Goal: Task Accomplishment & Management: Manage account settings

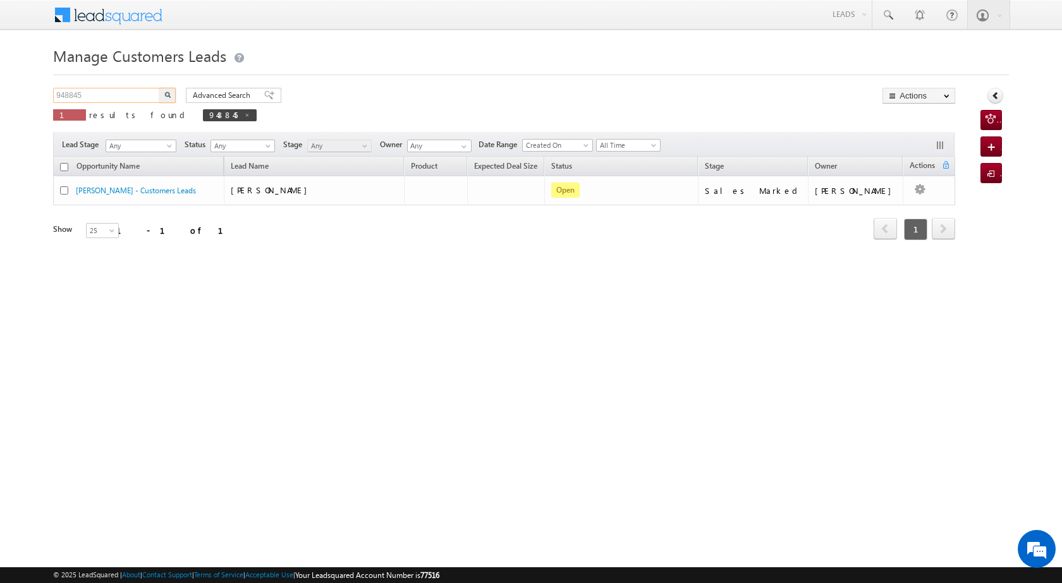
drag, startPoint x: 97, startPoint y: 95, endPoint x: 41, endPoint y: 94, distance: 55.6
click at [41, 94] on body "Menu [PERSON_NAME] [PERSON_NAME] a2@ks erve." at bounding box center [531, 179] width 1062 height 358
paste input "52112"
type input "952112"
click at [166, 94] on img "button" at bounding box center [167, 95] width 6 height 6
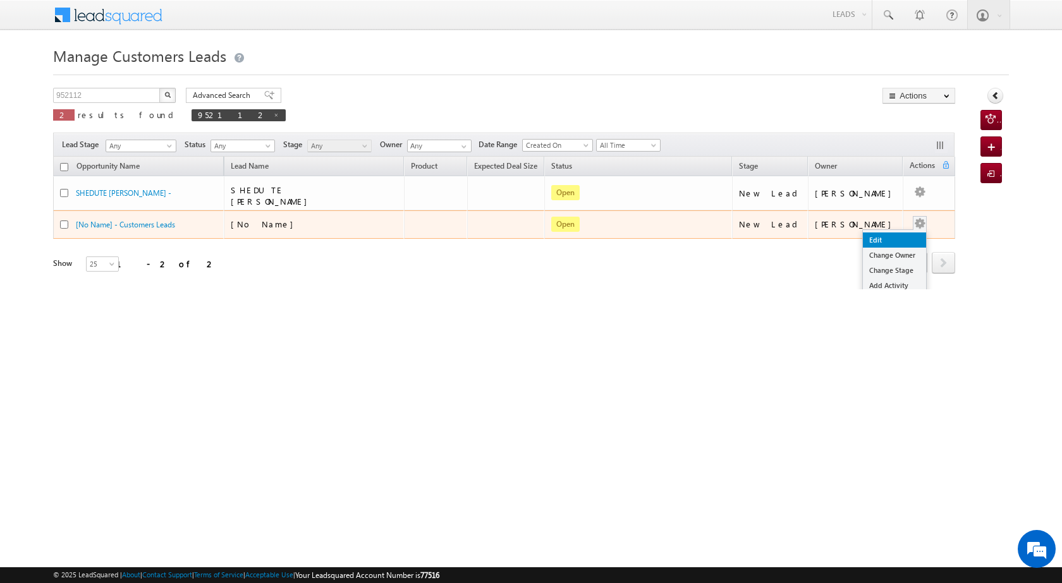
click at [876, 233] on link "Edit" at bounding box center [894, 240] width 63 height 15
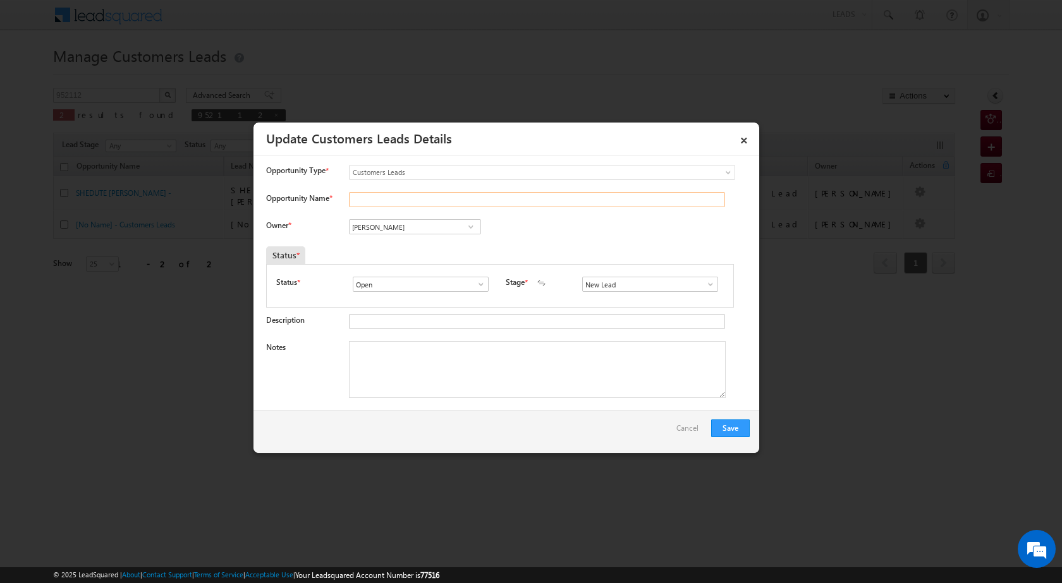
click at [384, 200] on input "Opportunity Name *" at bounding box center [537, 199] width 376 height 15
paste input "[PERSON_NAME]"
type input "[PERSON_NAME]"
click at [470, 230] on span at bounding box center [471, 227] width 13 height 10
click at [468, 224] on span at bounding box center [471, 227] width 13 height 10
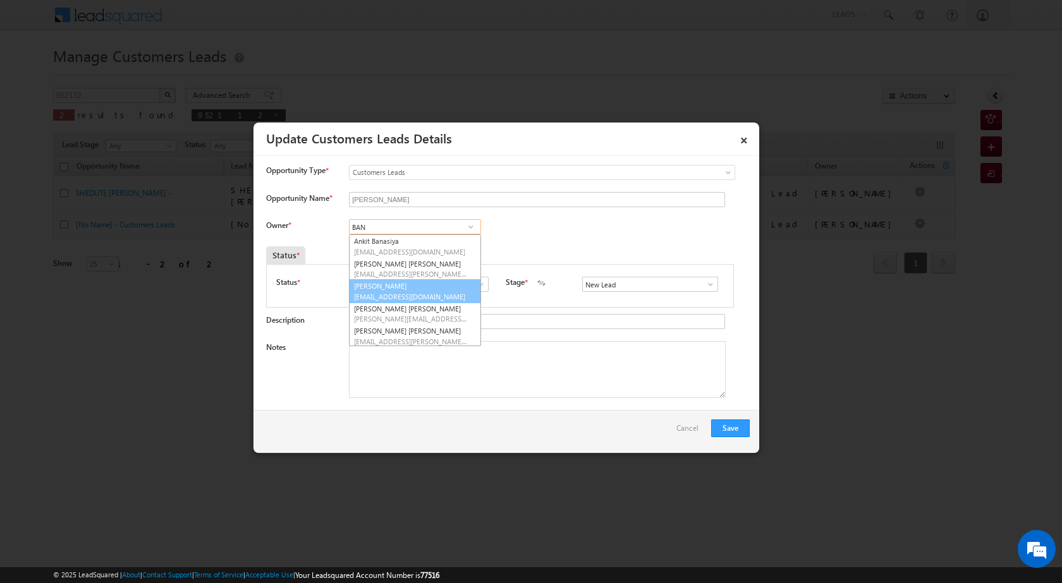
click at [423, 300] on span "[EMAIL_ADDRESS][DOMAIN_NAME]" at bounding box center [411, 296] width 114 height 9
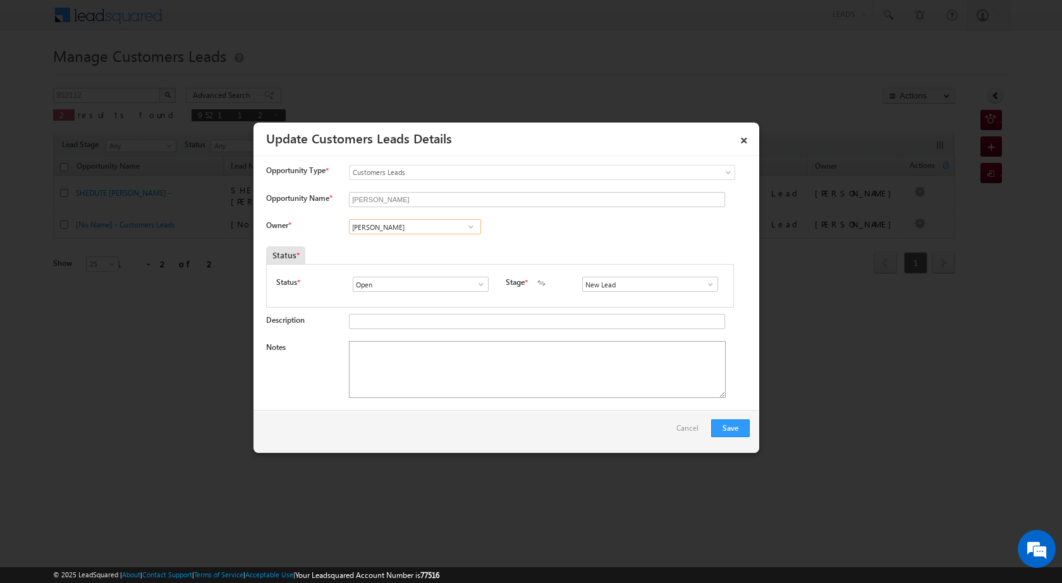
type input "[PERSON_NAME]"
click at [486, 344] on textarea "Notes" at bounding box center [537, 369] width 377 height 57
click at [704, 288] on span at bounding box center [710, 284] width 13 height 10
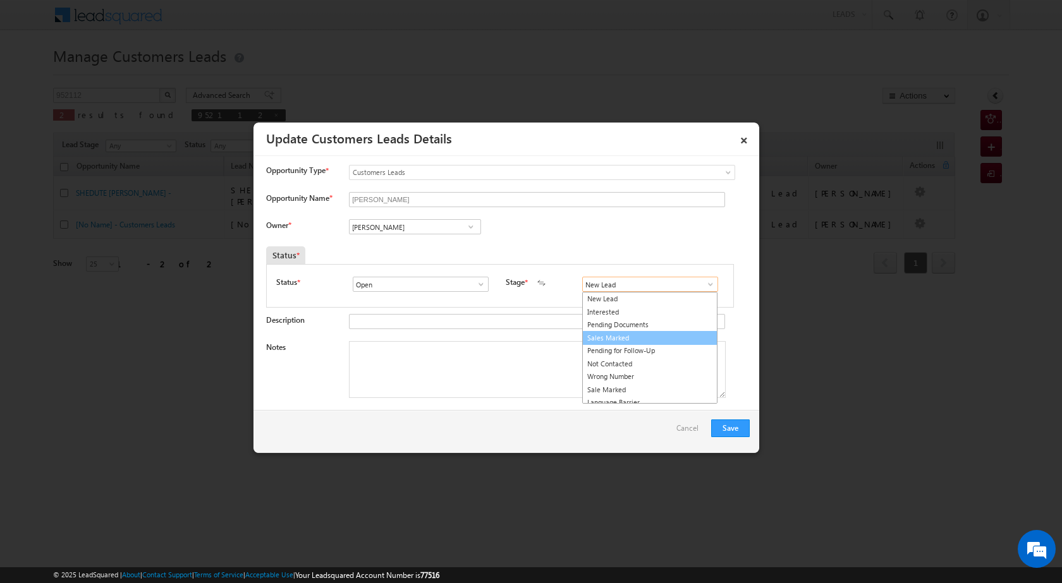
click at [630, 331] on link "Sales Marked" at bounding box center [649, 338] width 135 height 15
type input "Sales Marked"
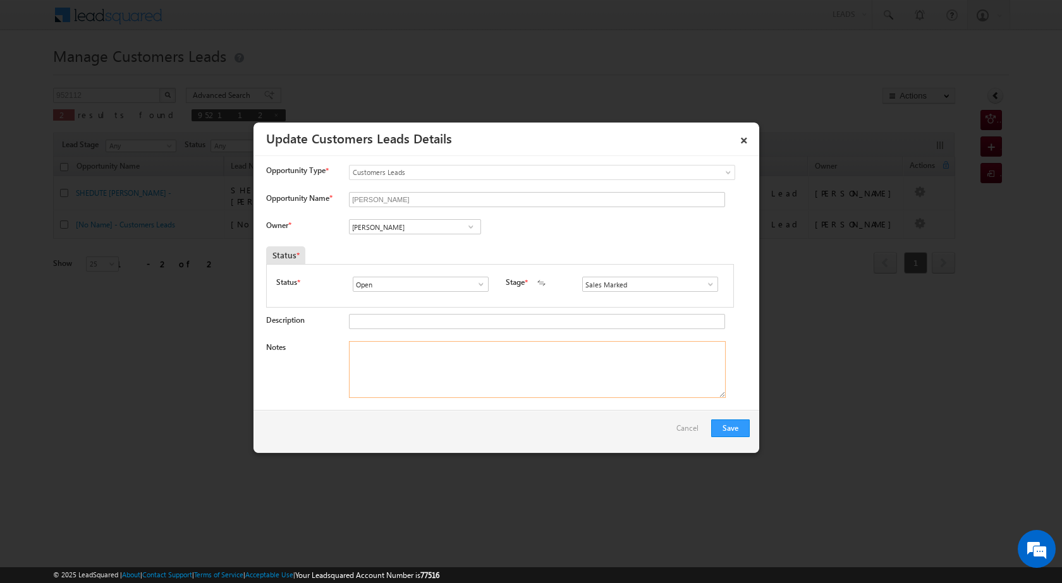
click at [625, 374] on textarea "Notes" at bounding box center [537, 369] width 377 height 57
click at [477, 374] on textarea "Notes" at bounding box center [537, 369] width 377 height 57
paste textarea "[PERSON_NAME] [PERSON_NAME] CX NEED TOUP 5 LAC RIQUIRMENT VISIT SHEDULE CX MONT…"
type textarea "[PERSON_NAME] [PERSON_NAME] CX NEED TOUP 5 LAC RIQUIRMENT VISIT SHEDULE CX MONT…"
click at [727, 426] on button "Save" at bounding box center [730, 429] width 39 height 18
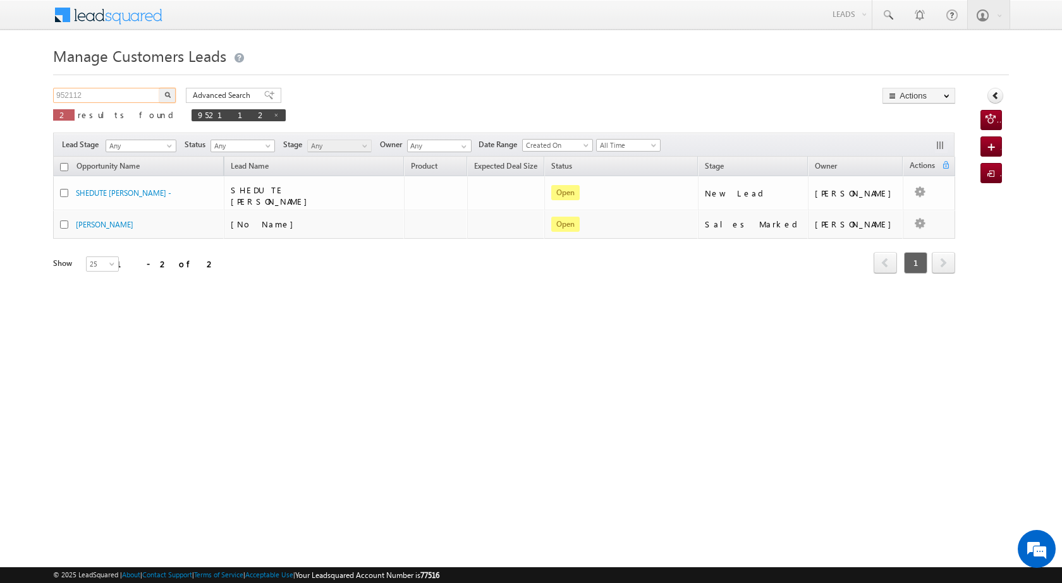
drag, startPoint x: 103, startPoint y: 93, endPoint x: 5, endPoint y: 83, distance: 98.4
click at [5, 83] on body "Menu [PERSON_NAME] [PERSON_NAME] a2@ks erve." at bounding box center [531, 179] width 1062 height 358
paste input "27"
type input "952127"
click at [164, 93] on img "button" at bounding box center [167, 95] width 6 height 6
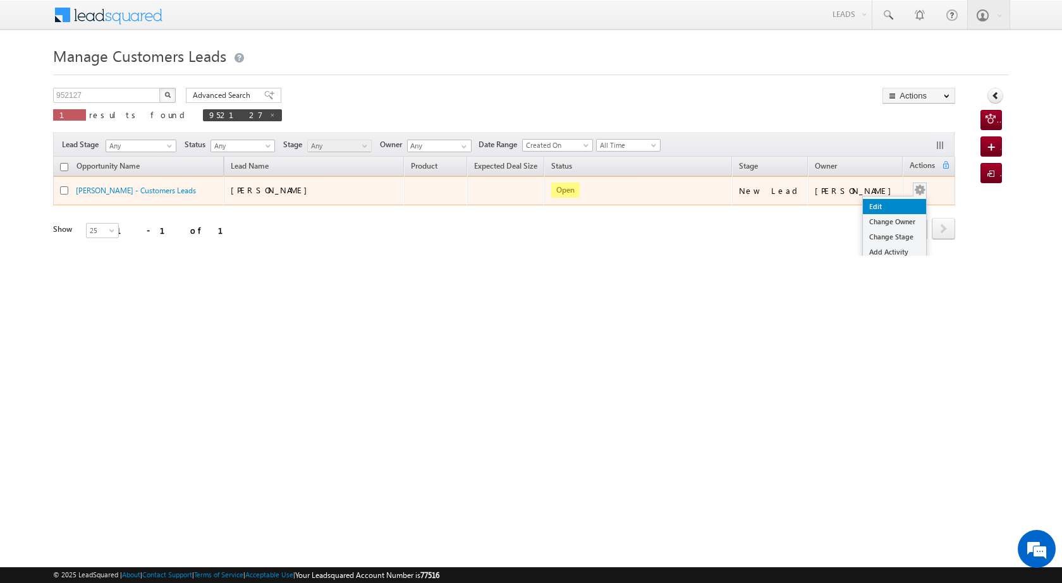
click at [892, 204] on link "Edit" at bounding box center [894, 206] width 63 height 15
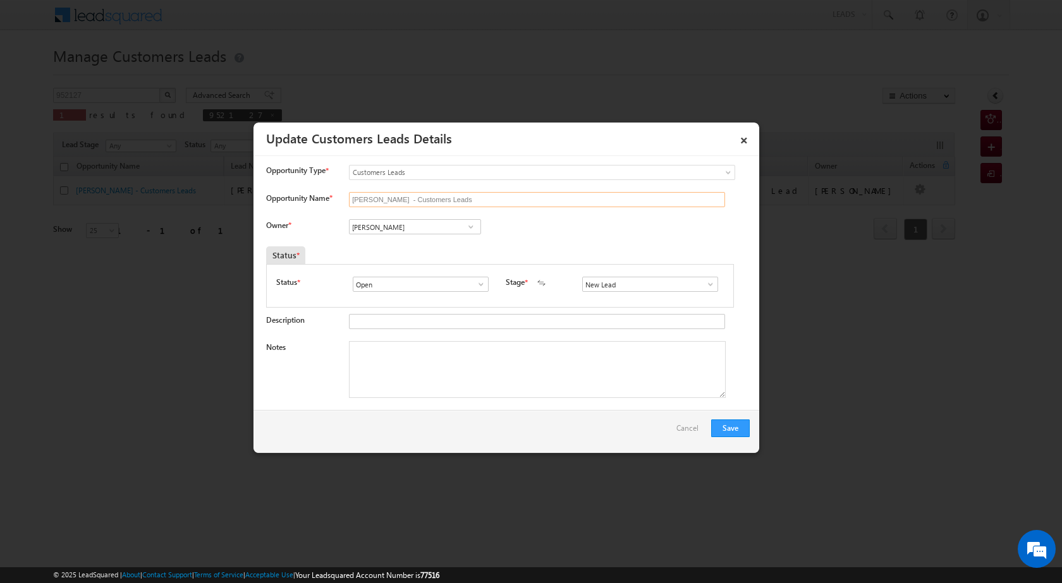
click at [409, 207] on input "[PERSON_NAME] - Customers Leads" at bounding box center [537, 199] width 376 height 15
drag, startPoint x: 473, startPoint y: 201, endPoint x: 346, endPoint y: 198, distance: 126.4
click at [346, 198] on div "Opportunity Name * [PERSON_NAME] - Customers Leads" at bounding box center [507, 202] width 483 height 21
click at [425, 356] on textarea "Notes" at bounding box center [537, 369] width 377 height 57
click at [374, 204] on input "Opportunity Name *" at bounding box center [537, 199] width 376 height 15
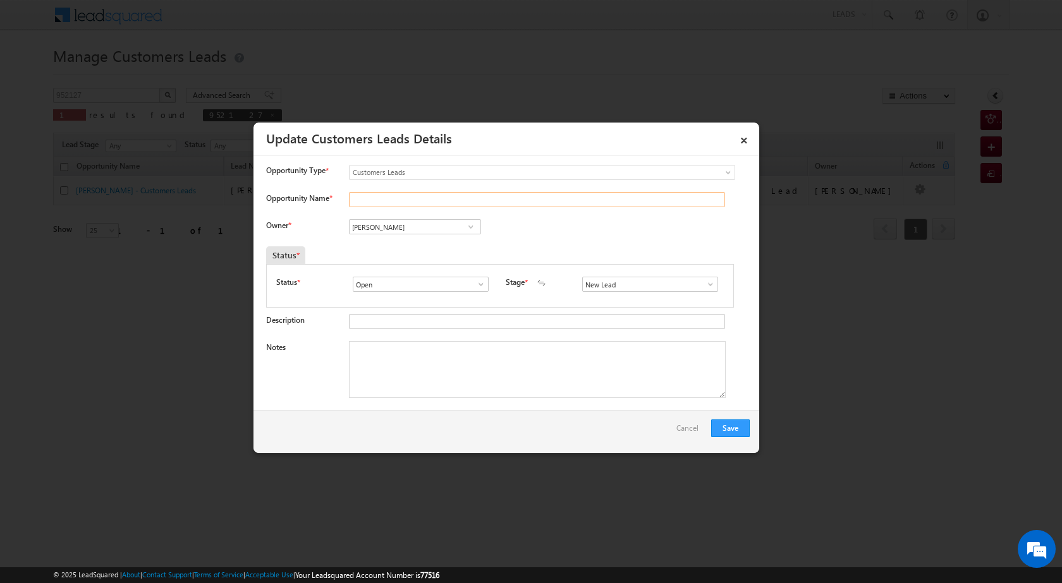
paste input "[PERSON_NAME]"
type input "[PERSON_NAME]"
click at [704, 283] on span at bounding box center [710, 284] width 13 height 10
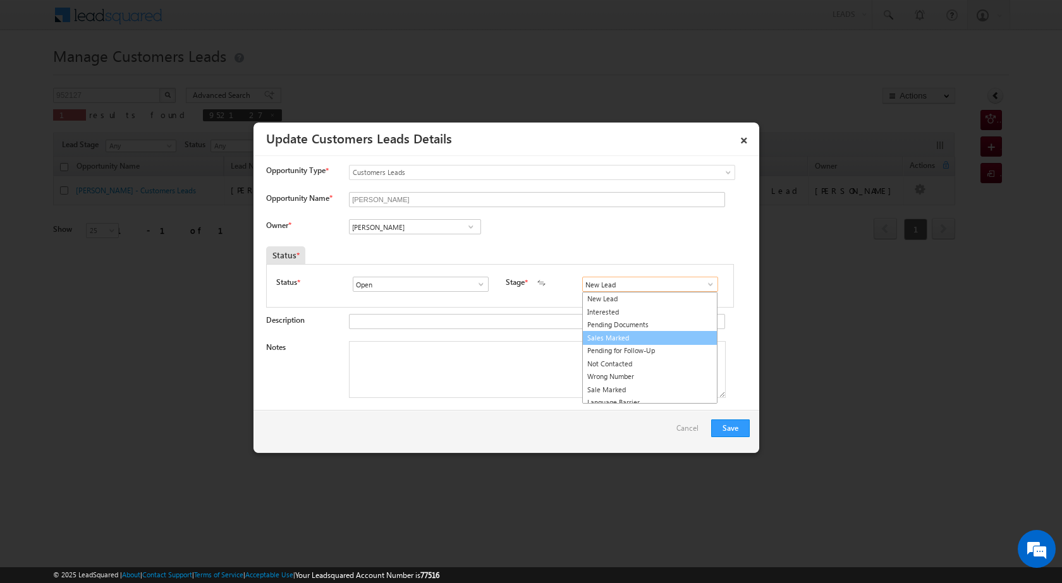
click at [648, 338] on link "Sales Marked" at bounding box center [649, 338] width 135 height 15
type input "Sales Marked"
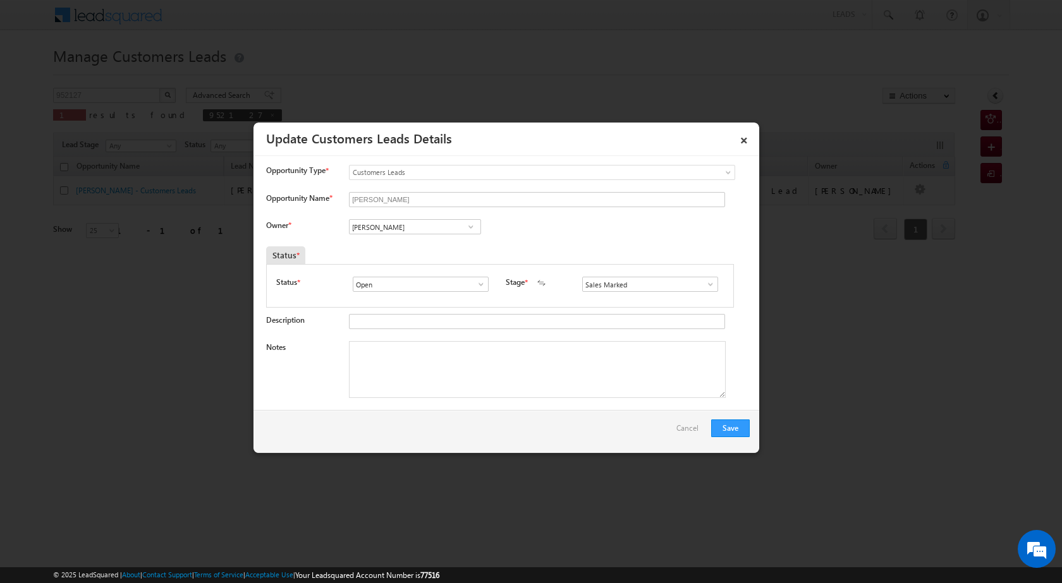
click at [482, 404] on div "Notes" at bounding box center [507, 372] width 483 height 63
click at [475, 375] on textarea "Notes" at bounding box center [537, 369] width 377 height 57
drag, startPoint x: 324, startPoint y: 137, endPoint x: 326, endPoint y: 116, distance: 20.9
click at [325, 130] on link "Update Customers Leads Details" at bounding box center [359, 138] width 186 height 18
click at [470, 227] on span at bounding box center [471, 227] width 13 height 10
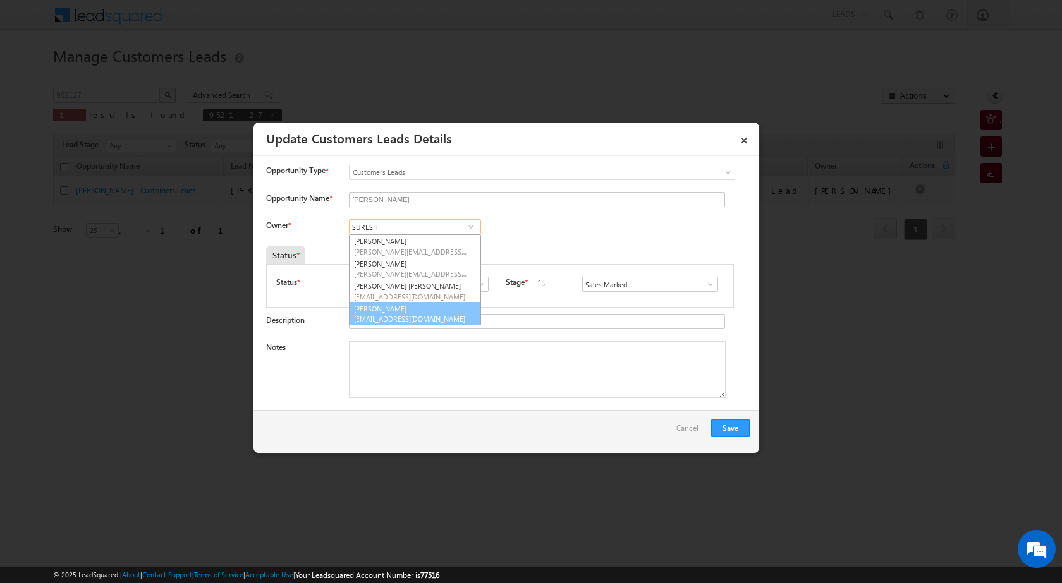
click at [434, 308] on link "[PERSON_NAME] [PERSON_NAME][EMAIL_ADDRESS][DOMAIN_NAME]" at bounding box center [415, 314] width 132 height 24
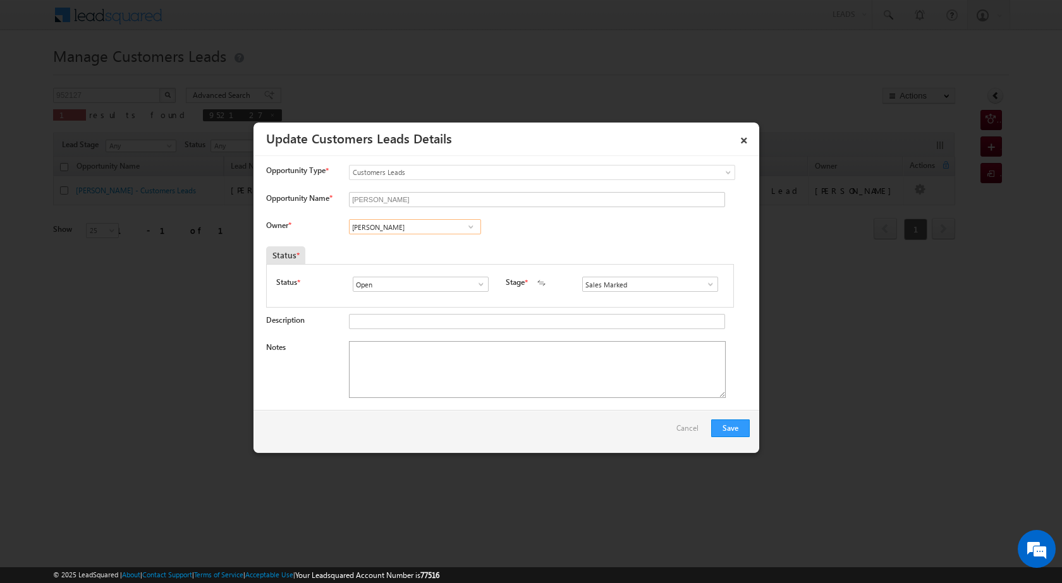
type input "[PERSON_NAME]"
click at [438, 367] on textarea "Notes" at bounding box center [537, 369] width 377 height 57
click at [481, 285] on span at bounding box center [481, 284] width 13 height 10
click at [494, 426] on div "Save Cancel" at bounding box center [506, 431] width 506 height 43
click at [501, 379] on textarea "Notes" at bounding box center [537, 369] width 377 height 57
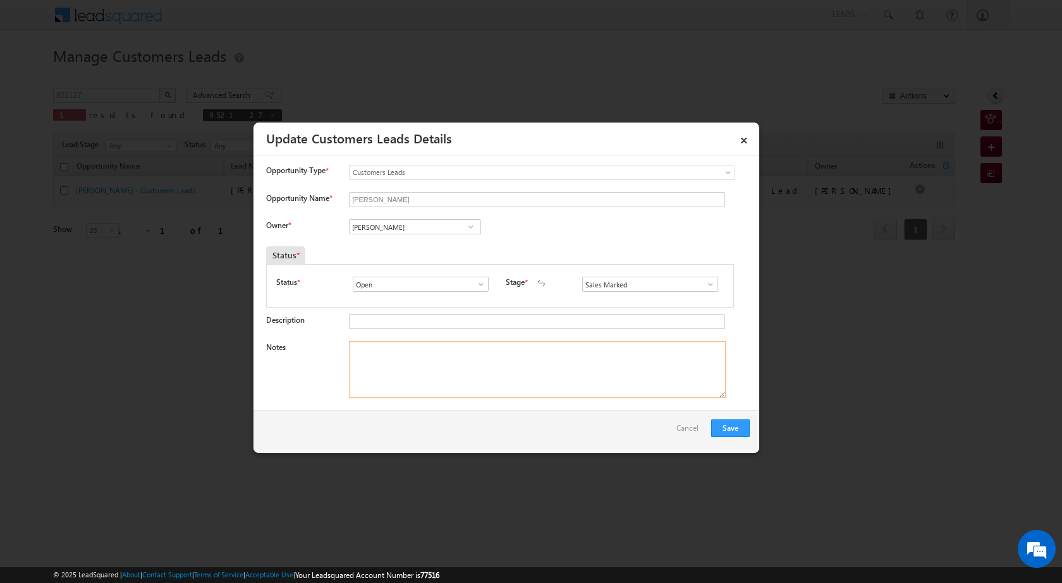
paste textarea "[PERSON_NAME]"
paste textarea "[PERSON_NAME] [PERSON_NAME] 9926012920 CX NEED 5 LAC TOPUP Jhalawar 326001 VISI…"
type textarea "[PERSON_NAME] [PERSON_NAME] [PERSON_NAME] 9926012920 CX NEED 5 LAC TOPUP Jhalaw…"
click at [737, 422] on button "Save" at bounding box center [730, 429] width 39 height 18
